Goal: Find specific fact: Find contact information

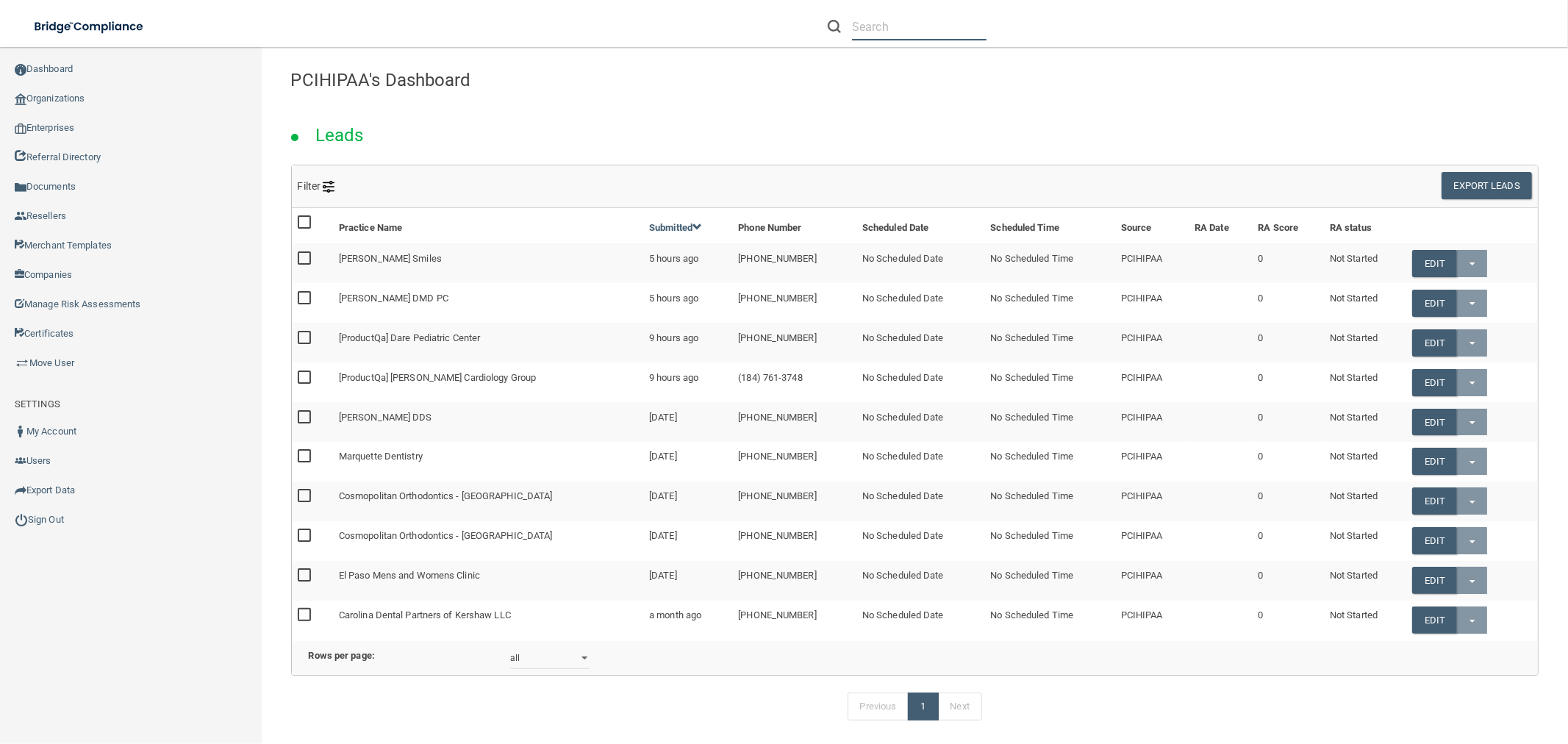
click at [879, 18] on input "text" at bounding box center [919, 27] width 135 height 27
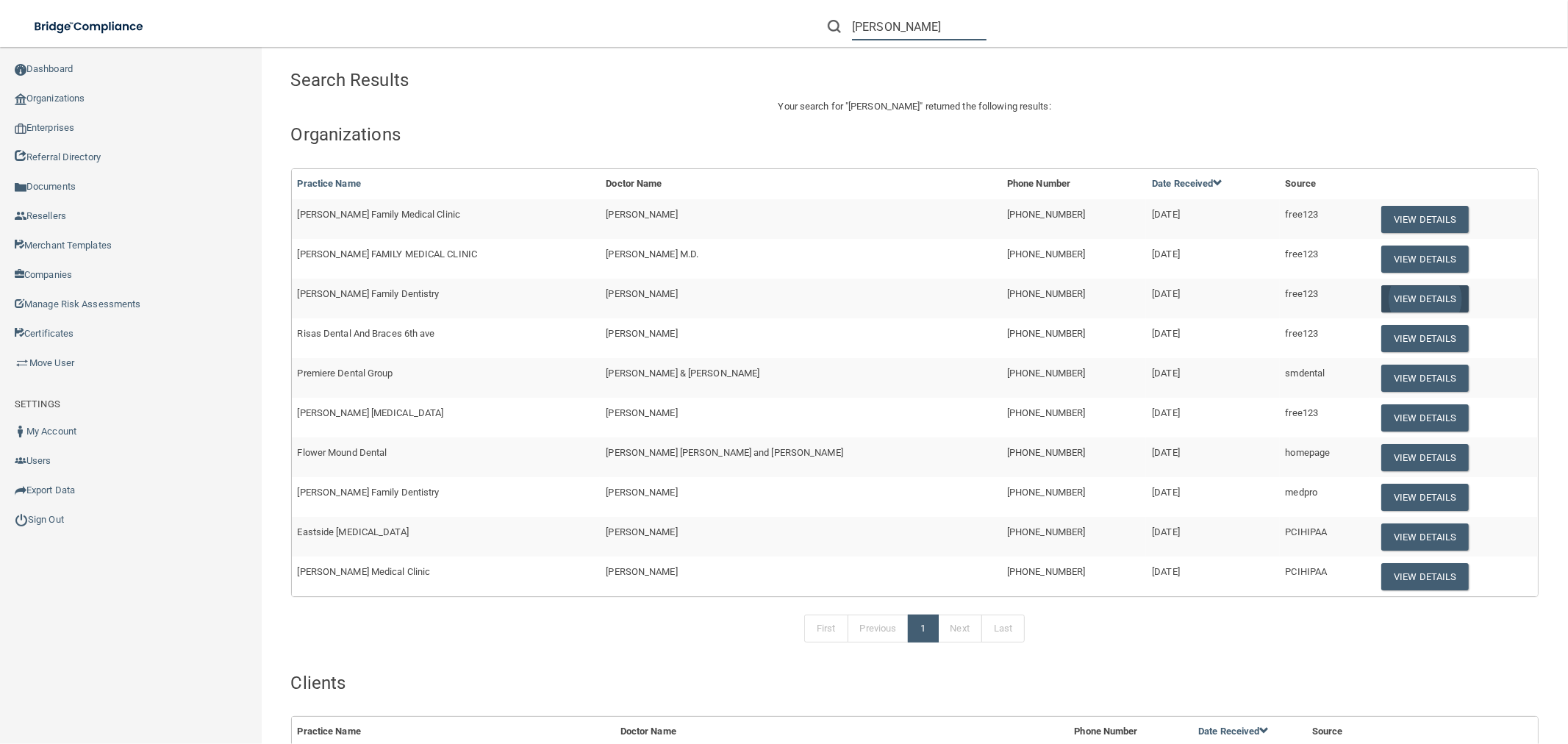
type input "[PERSON_NAME]"
click at [1428, 300] on button "View Details" at bounding box center [1425, 299] width 87 height 27
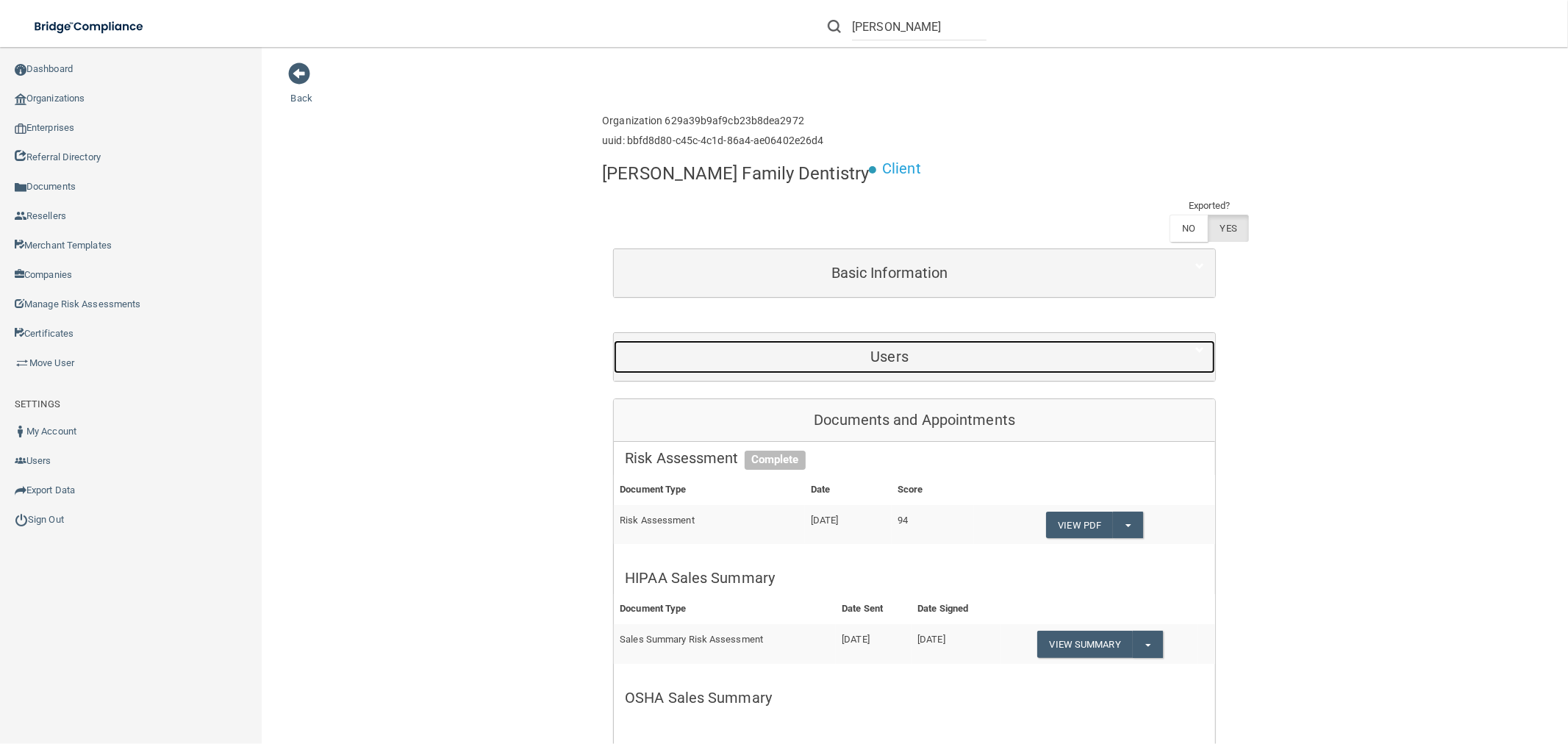
click at [921, 340] on div "Users" at bounding box center [889, 356] width 551 height 33
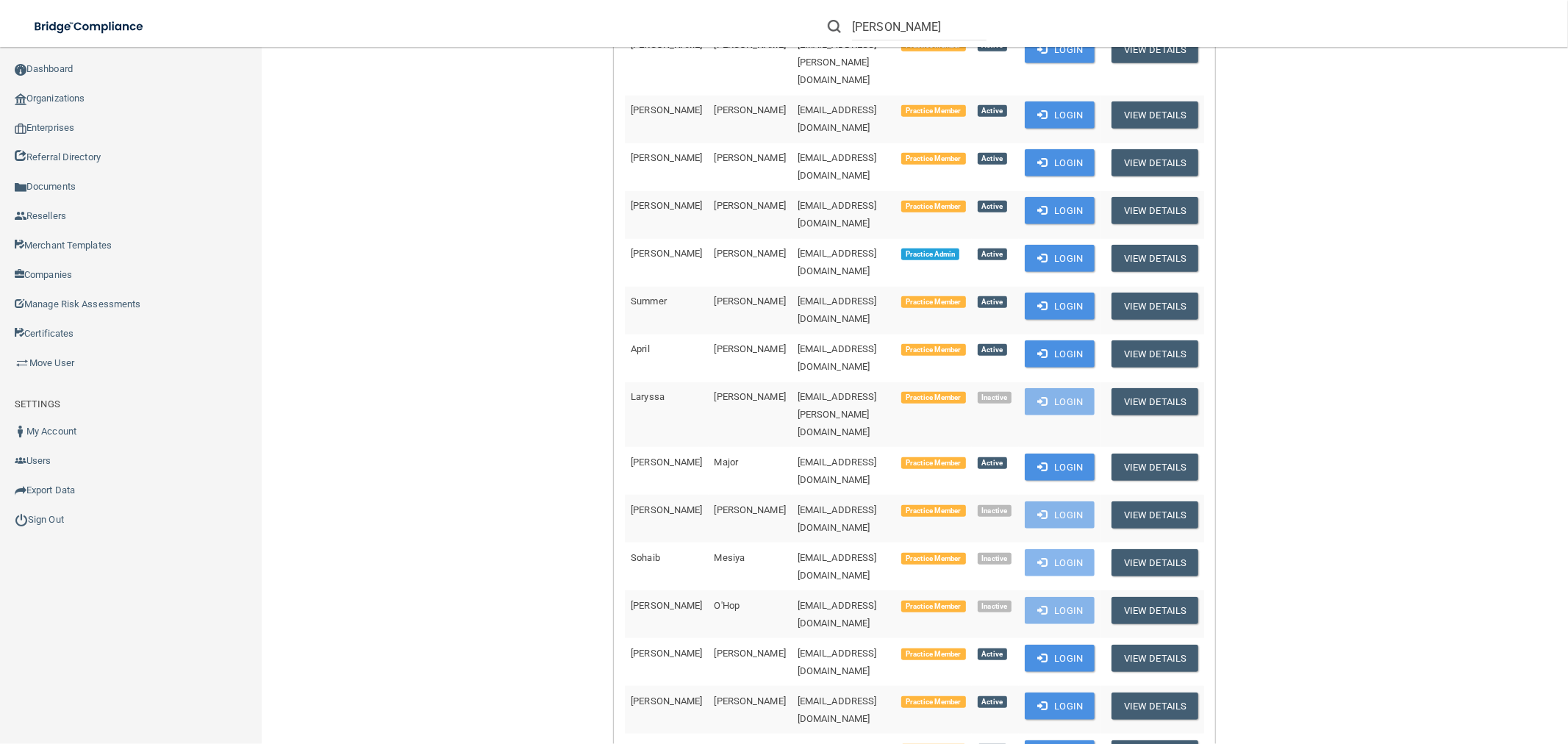
scroll to position [899, 0]
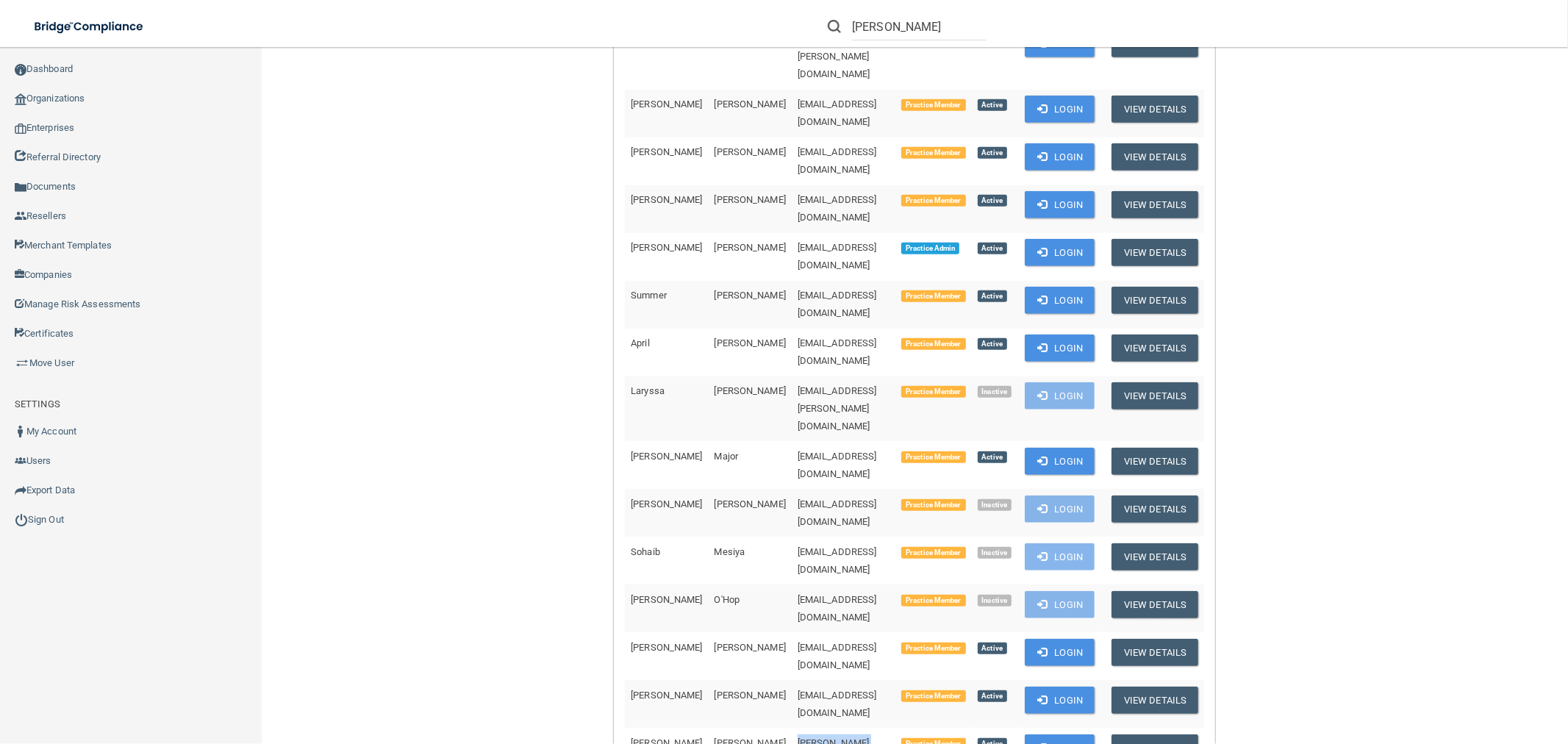
drag, startPoint x: 844, startPoint y: 436, endPoint x: 743, endPoint y: 436, distance: 101.0
copy span "kristi.stell@yahoo.com"
